Goal: Information Seeking & Learning: Learn about a topic

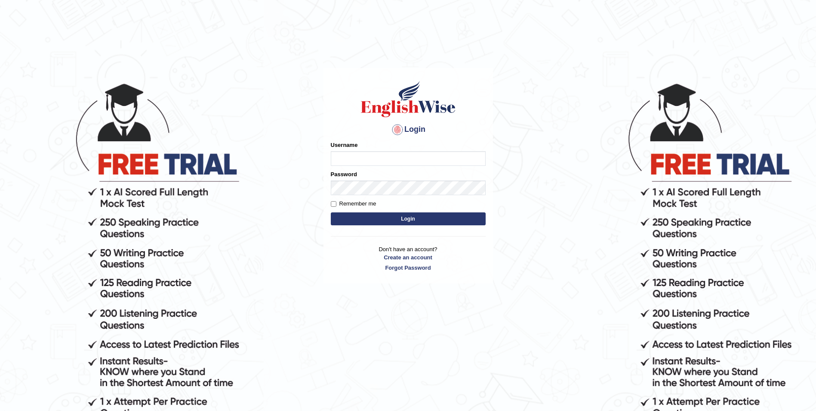
type input "Sadique"
click at [383, 221] on button "Login" at bounding box center [408, 218] width 155 height 13
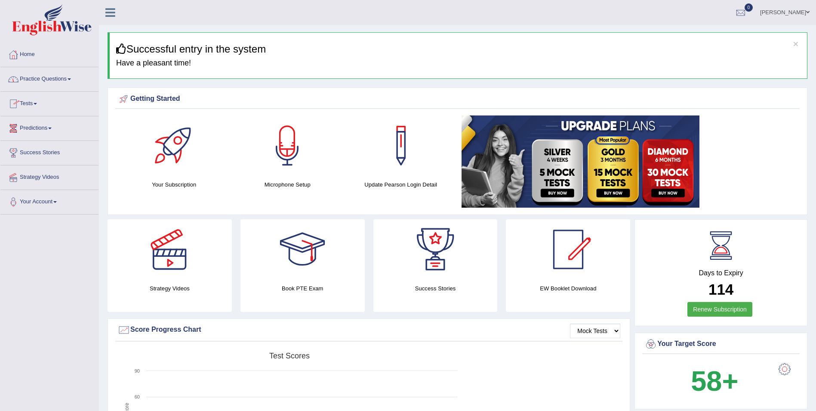
click at [33, 77] on link "Practice Questions" at bounding box center [49, 78] width 98 height 22
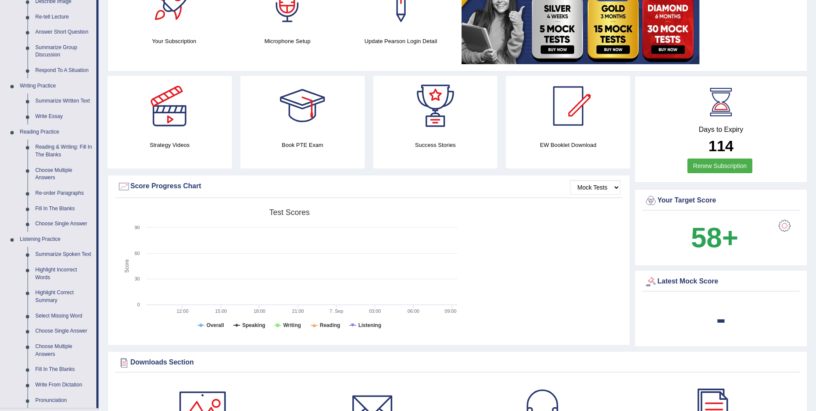
scroll to position [161, 0]
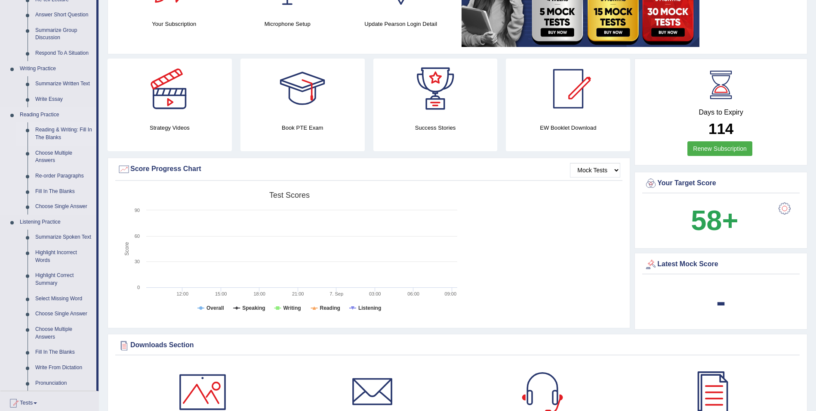
click at [53, 128] on link "Reading & Writing: Fill In The Blanks" at bounding box center [63, 133] width 65 height 23
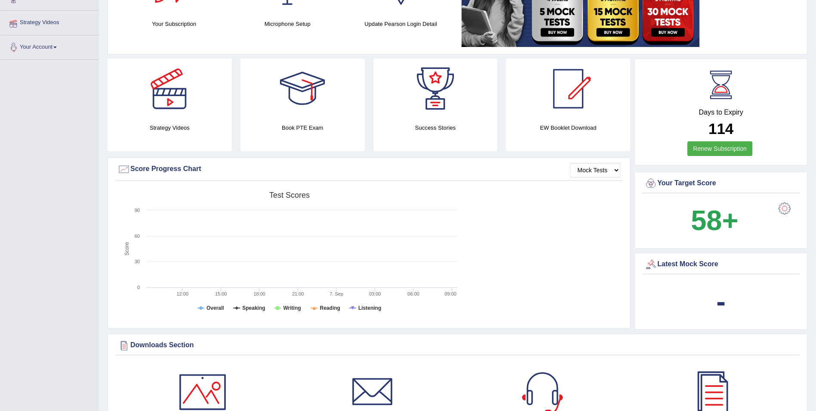
scroll to position [265, 0]
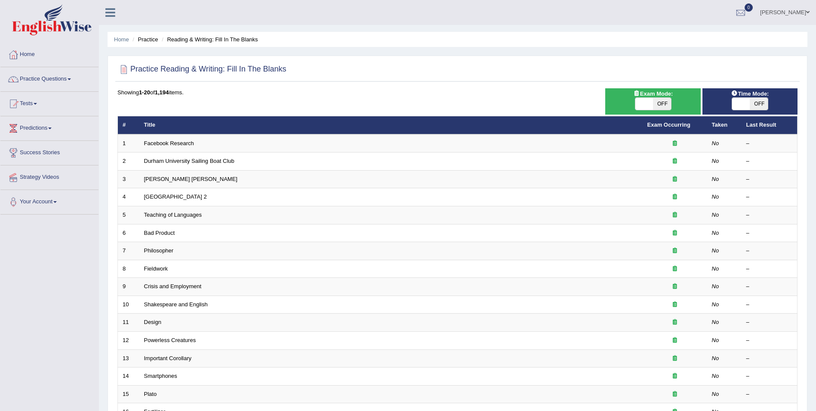
click at [748, 102] on span at bounding box center [742, 104] width 18 height 12
checkbox input "true"
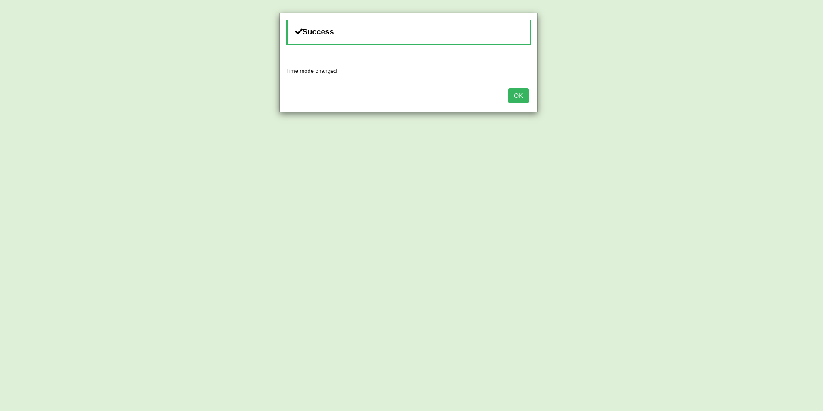
click at [517, 92] on button "OK" at bounding box center [518, 95] width 20 height 15
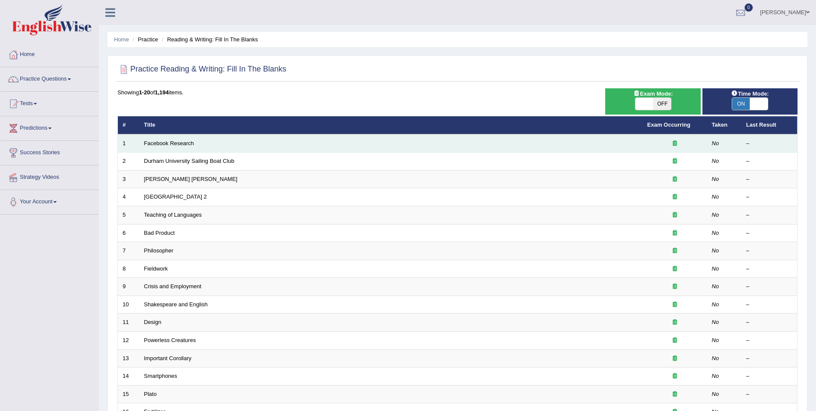
click at [362, 140] on td "Facebook Research" at bounding box center [391, 143] width 504 height 18
click at [176, 139] on td "Facebook Research" at bounding box center [391, 143] width 504 height 18
click at [132, 142] on td "1" at bounding box center [129, 143] width 22 height 18
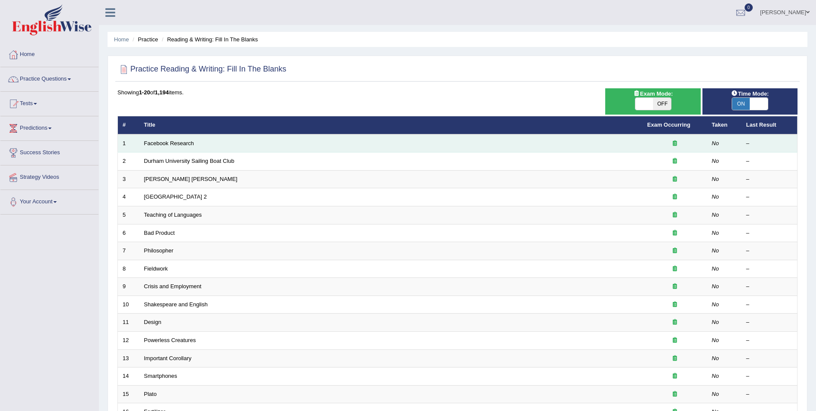
click at [132, 142] on td "1" at bounding box center [129, 143] width 22 height 18
click at [152, 139] on td "Facebook Research" at bounding box center [391, 143] width 504 height 18
drag, startPoint x: 152, startPoint y: 139, endPoint x: 171, endPoint y: 141, distance: 19.1
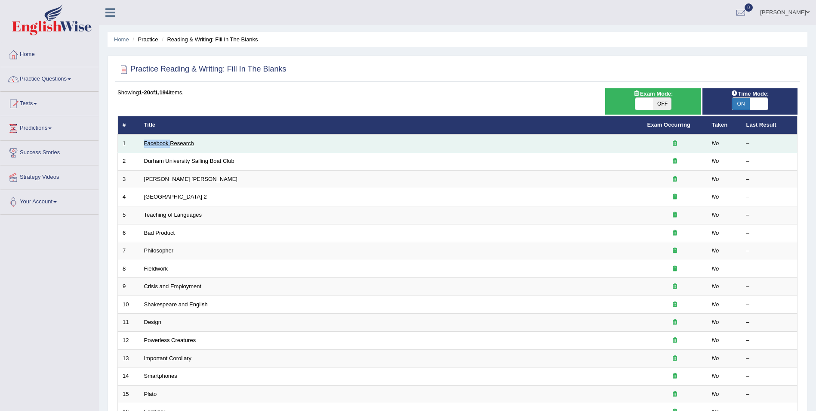
click at [171, 141] on link "Facebook Research" at bounding box center [169, 143] width 50 height 6
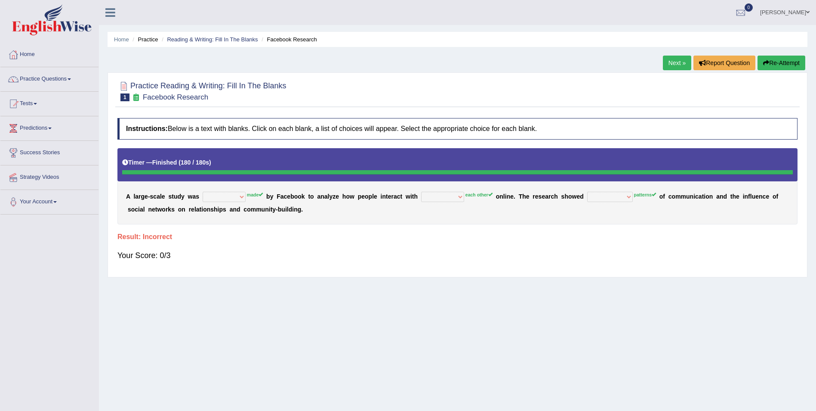
click at [68, 78] on link "Practice Questions" at bounding box center [49, 78] width 98 height 22
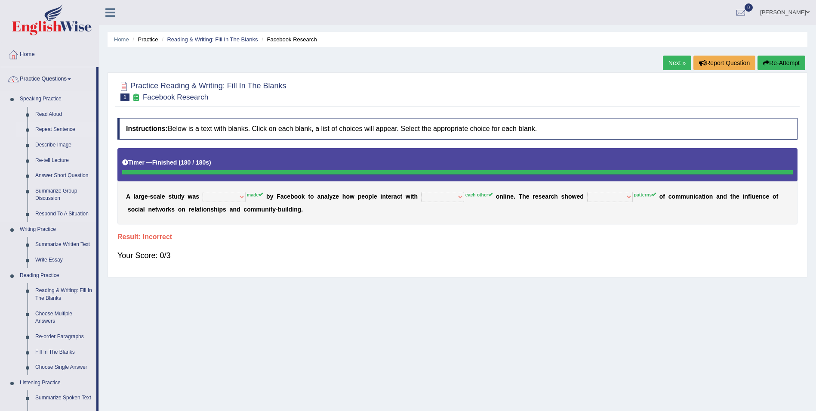
click at [54, 130] on link "Repeat Sentence" at bounding box center [63, 129] width 65 height 15
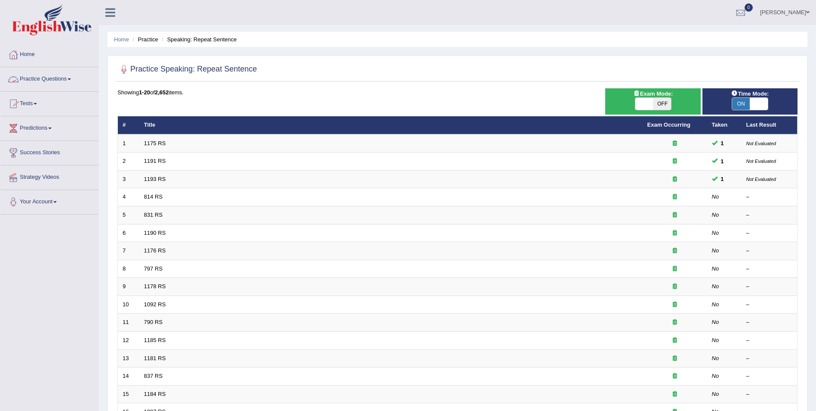
click at [74, 78] on link "Practice Questions" at bounding box center [49, 78] width 98 height 22
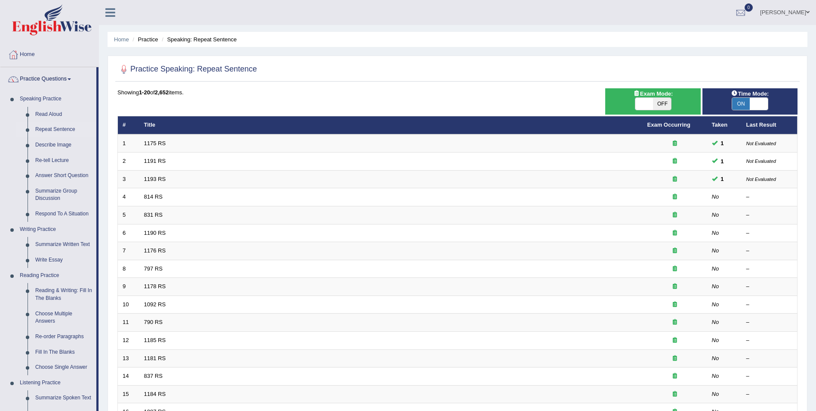
click at [74, 78] on link "Practice Questions" at bounding box center [48, 78] width 96 height 22
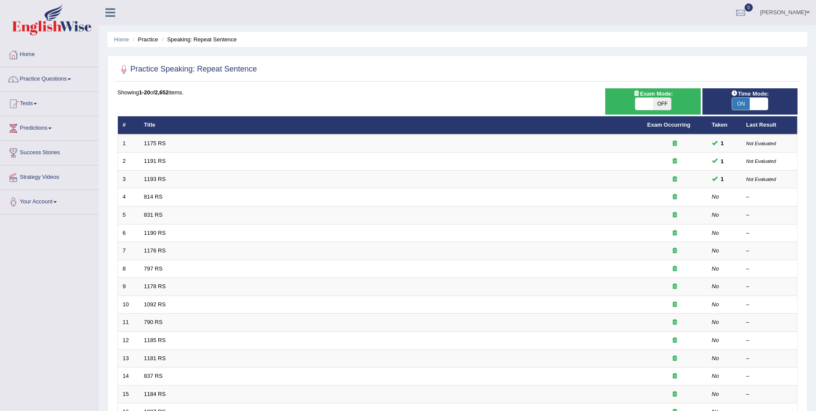
click at [659, 103] on span "OFF" at bounding box center [662, 104] width 18 height 12
checkbox input "true"
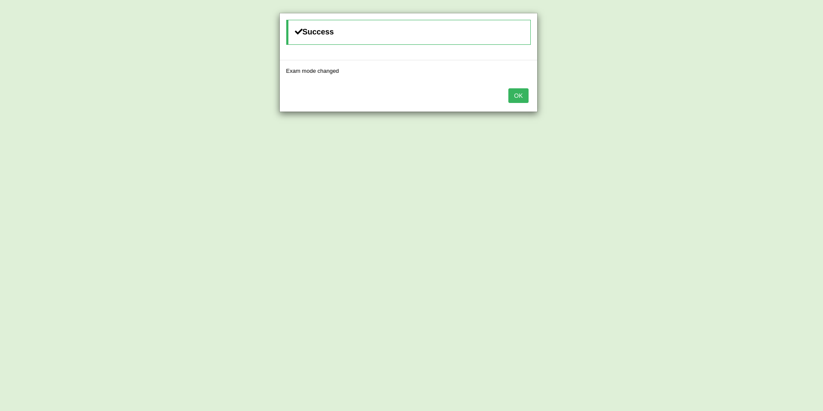
click at [516, 95] on button "OK" at bounding box center [518, 95] width 20 height 15
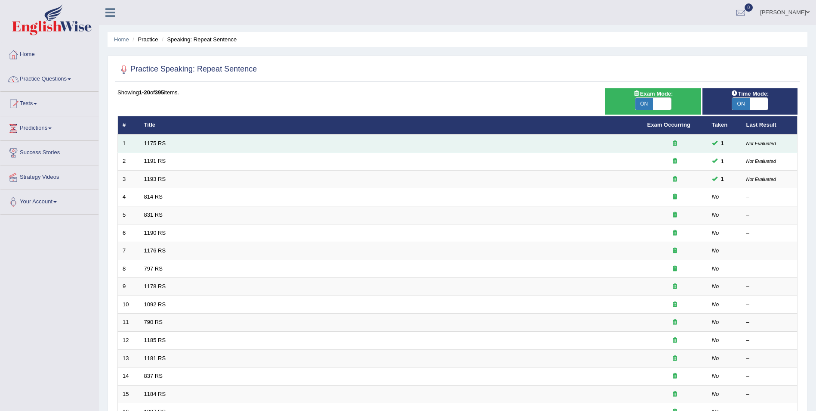
click at [263, 149] on td "1175 RS" at bounding box center [391, 143] width 504 height 18
click at [156, 142] on link "1175 RS" at bounding box center [155, 143] width 22 height 6
